Goal: Information Seeking & Learning: Find specific fact

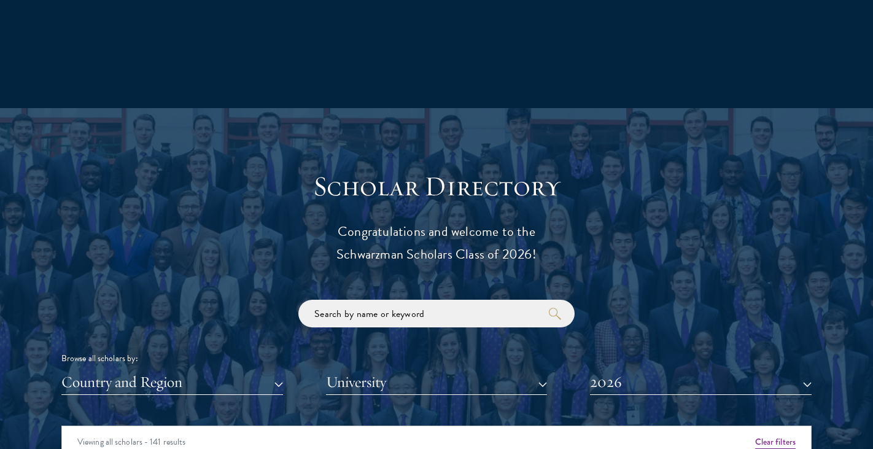
scroll to position [1220, 0]
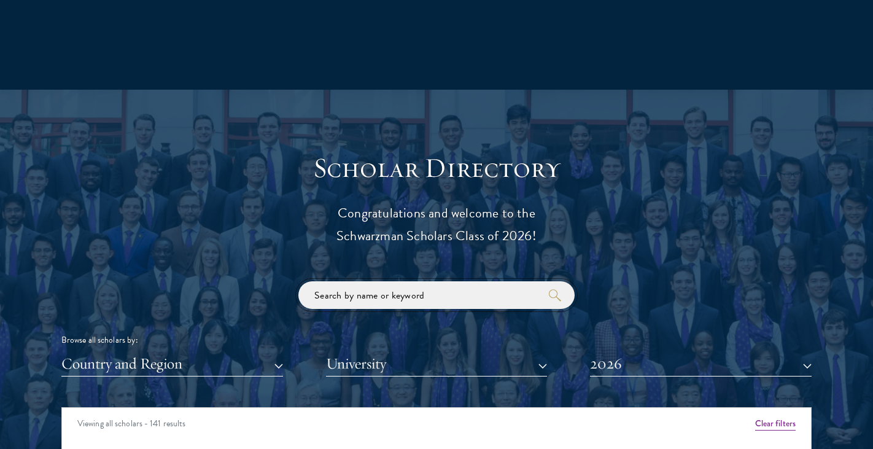
click at [399, 301] on input "search" at bounding box center [437, 295] width 276 height 28
type input "[PERSON_NAME]"
click button "submit" at bounding box center [0, 0] width 0 height 0
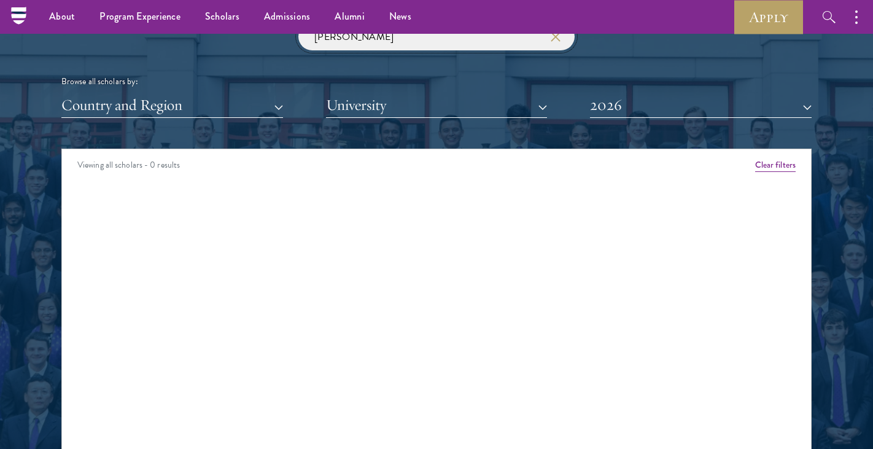
scroll to position [1470, 0]
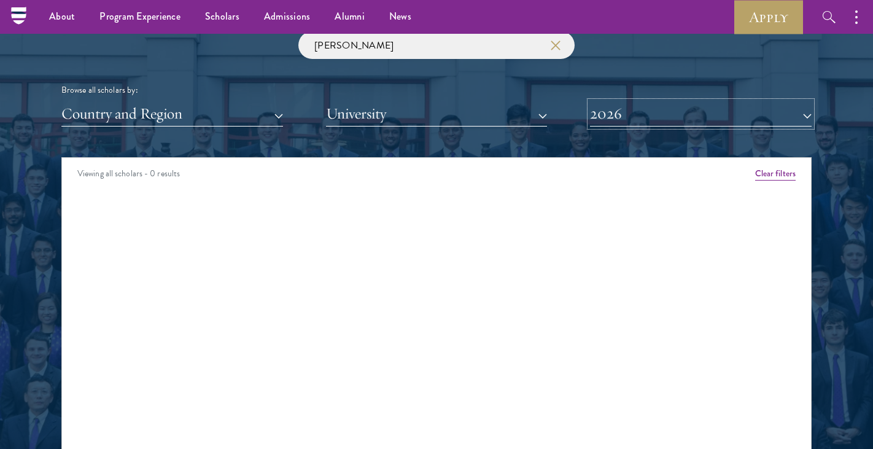
click at [609, 122] on button "2026" at bounding box center [701, 113] width 222 height 25
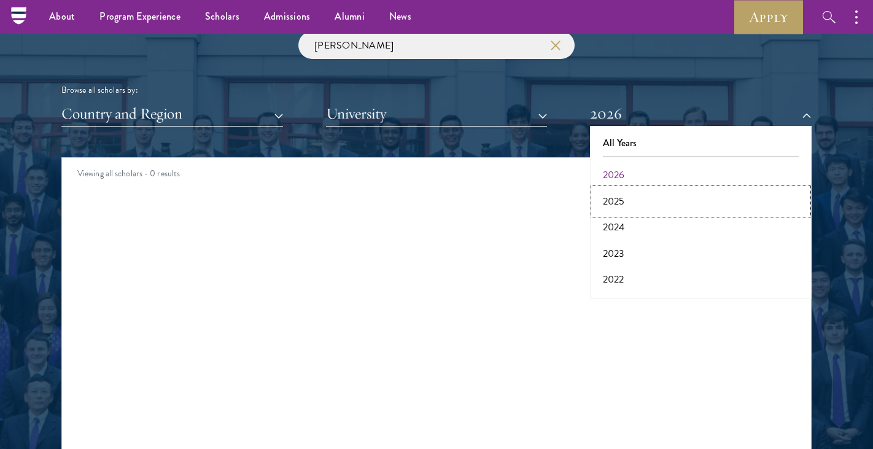
click at [611, 197] on button "2025" at bounding box center [701, 202] width 214 height 26
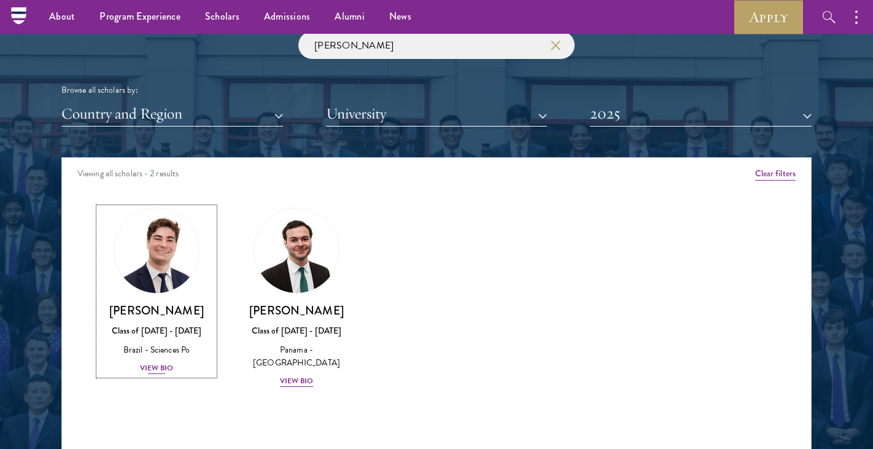
click at [170, 222] on img at bounding box center [156, 250] width 93 height 93
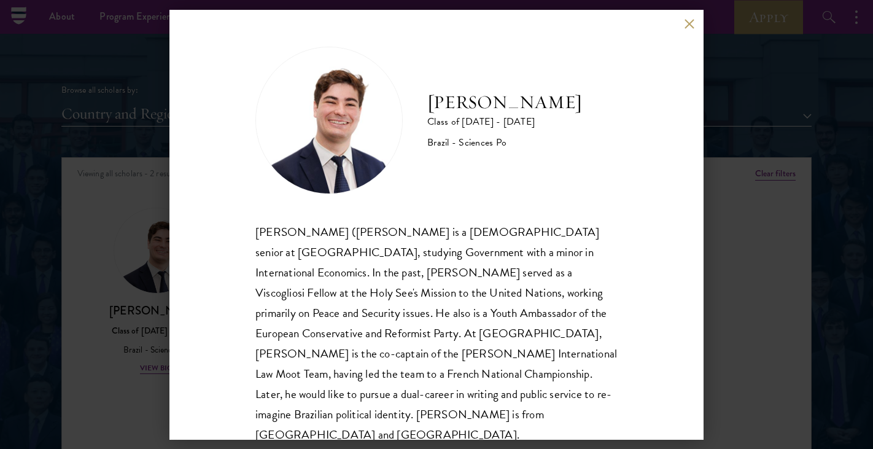
click at [684, 21] on button at bounding box center [689, 24] width 10 height 10
